Goal: Task Accomplishment & Management: Use online tool/utility

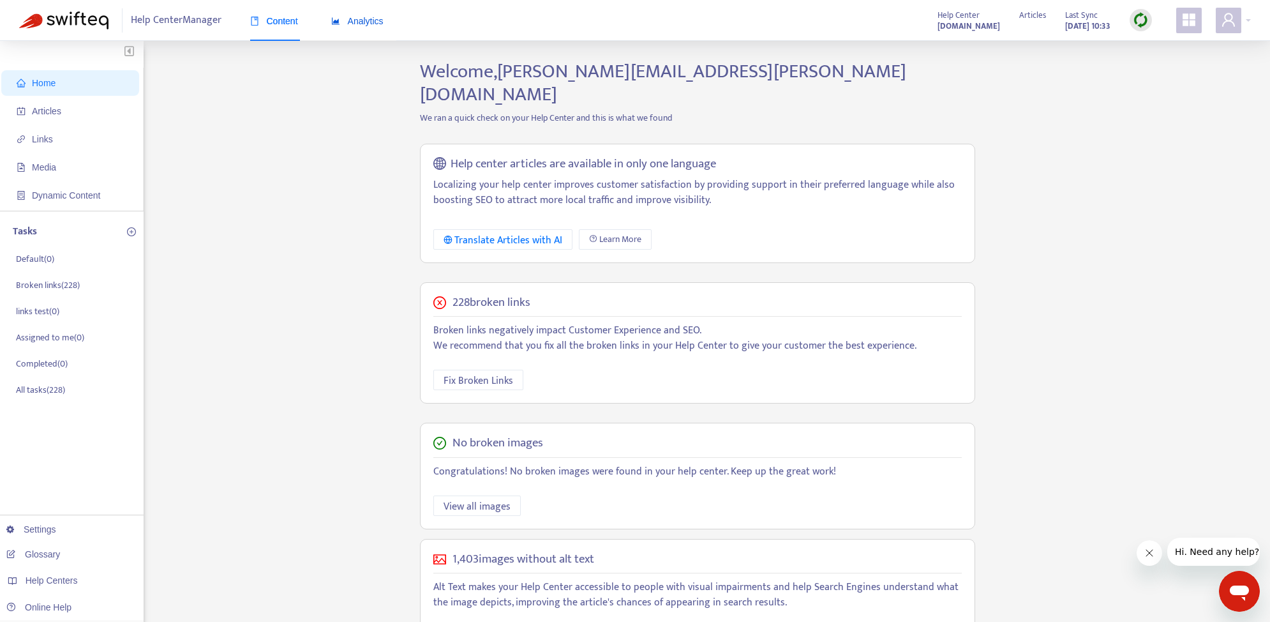
click at [365, 22] on span "Analytics" at bounding box center [357, 21] width 52 height 10
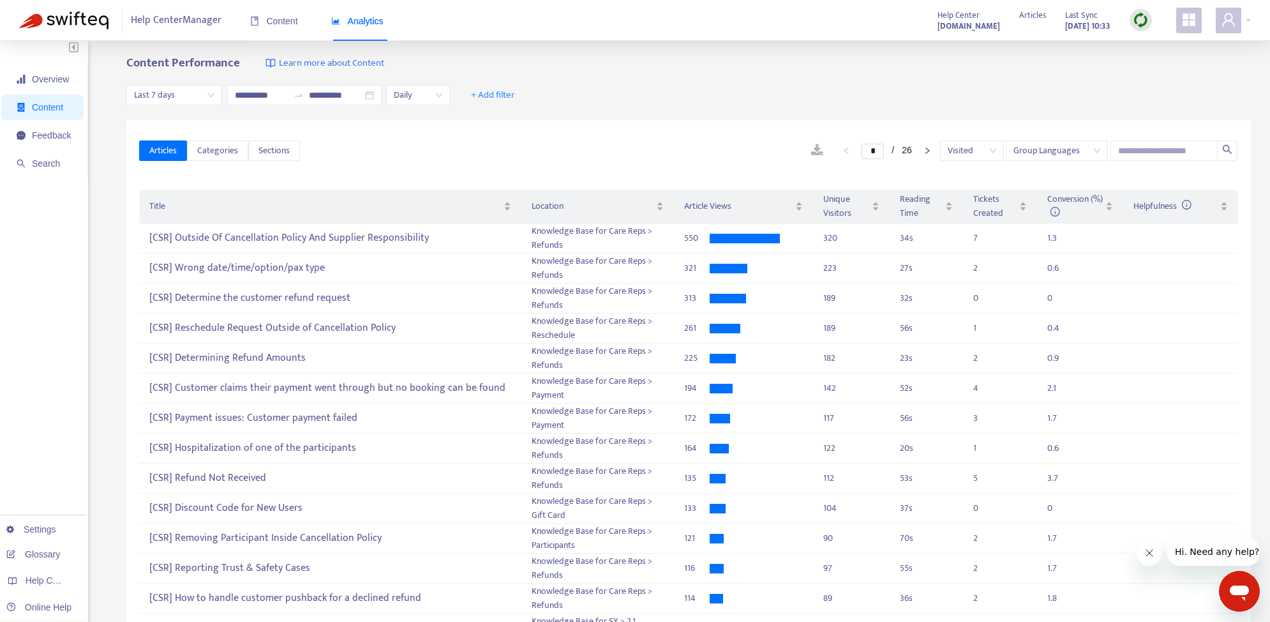
click at [1141, 20] on img at bounding box center [1141, 20] width 16 height 16
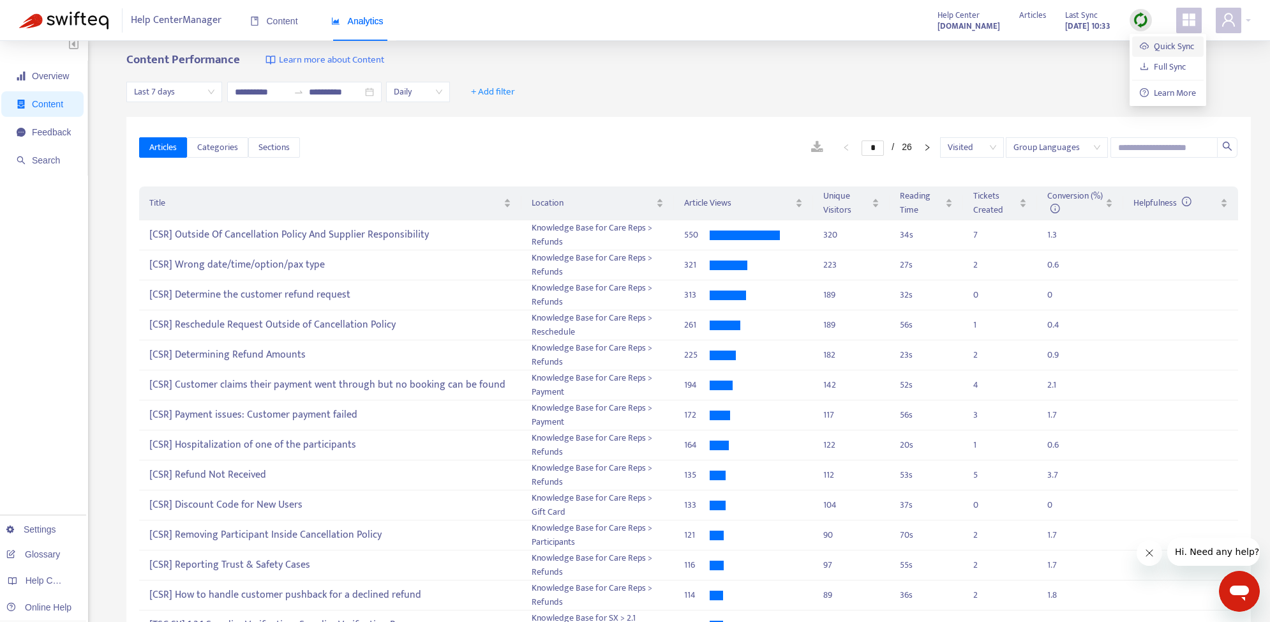
click at [1172, 50] on link "Quick Sync" at bounding box center [1167, 46] width 54 height 15
